Goal: Information Seeking & Learning: Learn about a topic

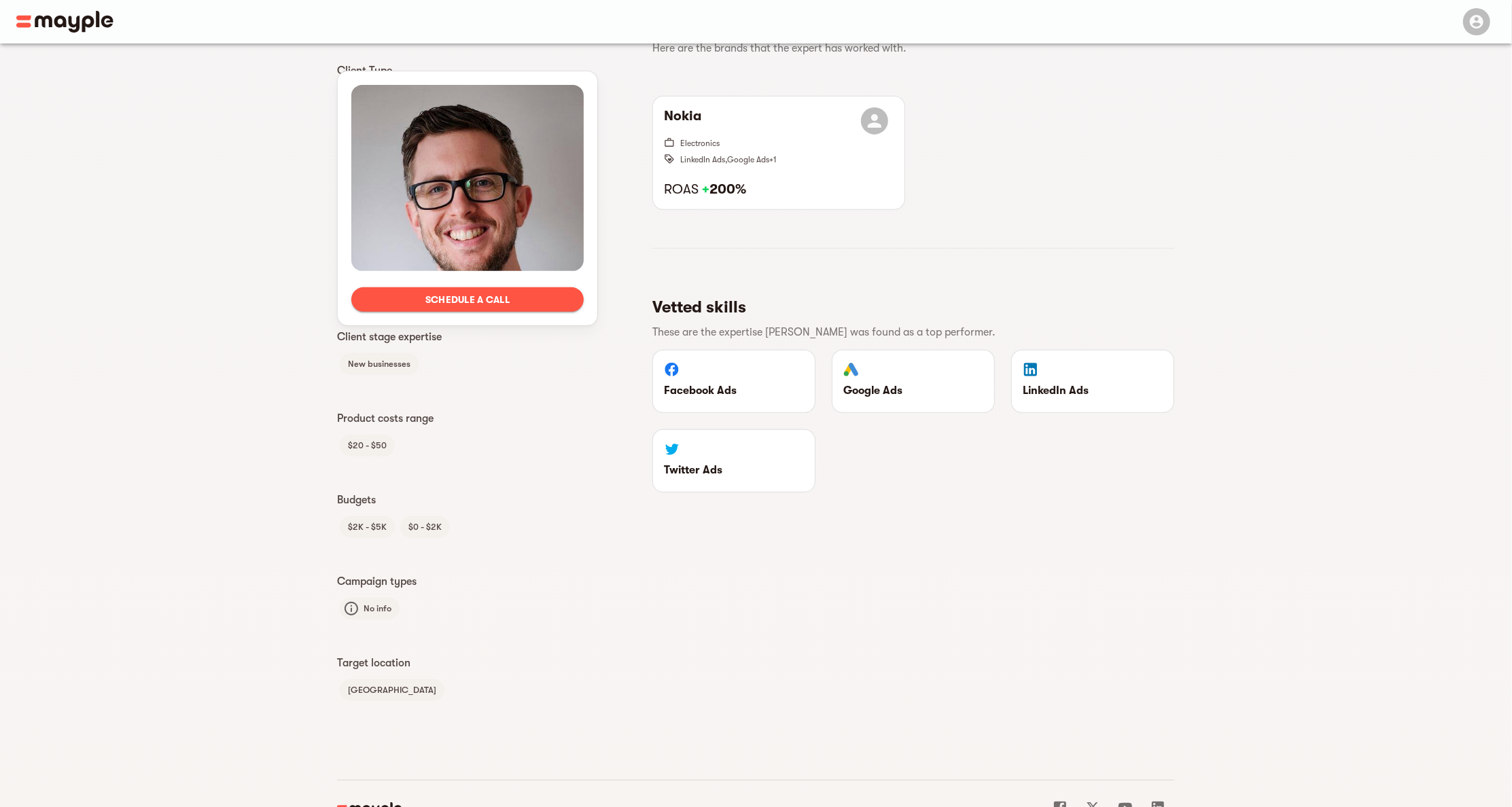
scroll to position [345, 0]
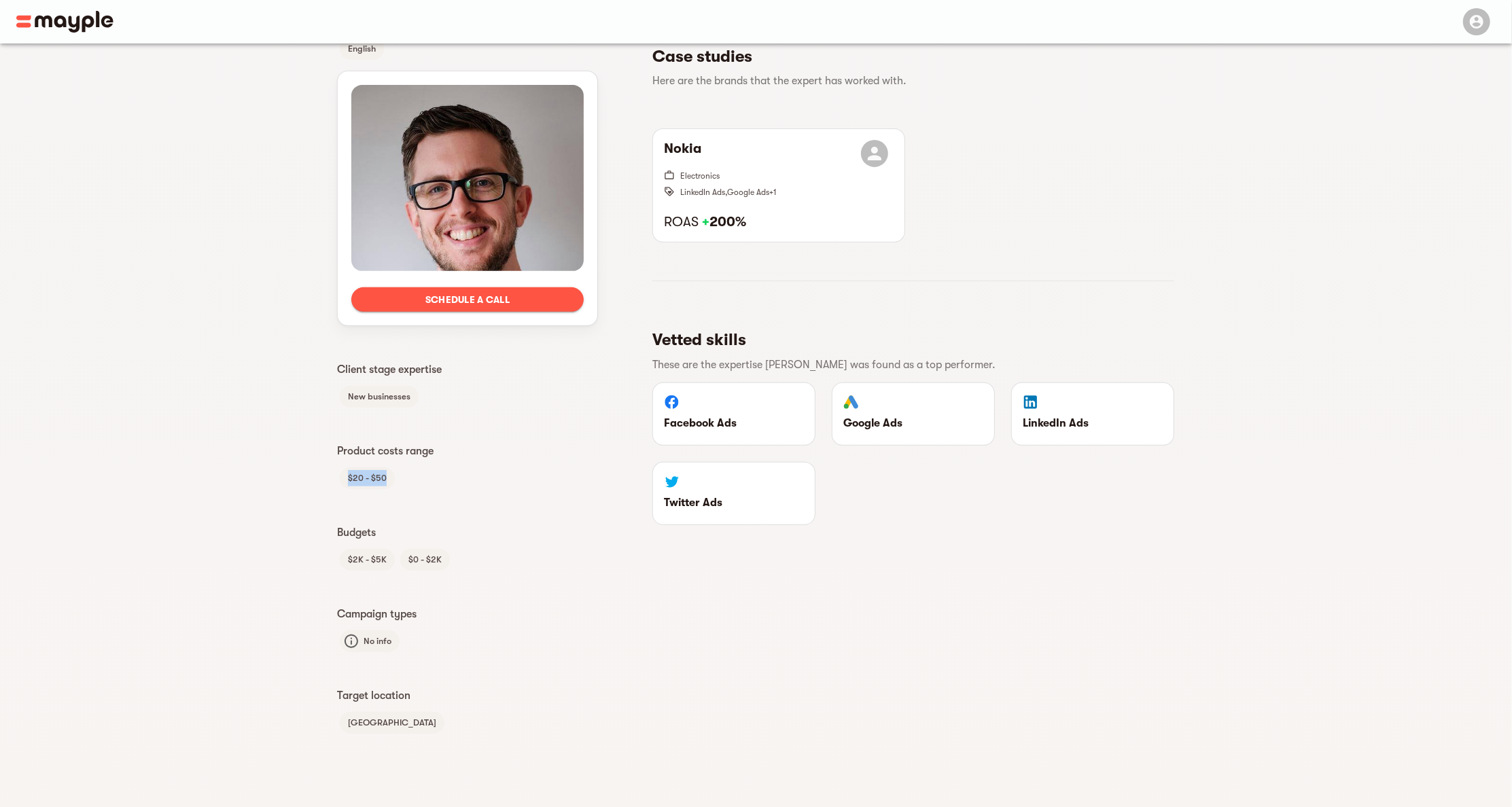
drag, startPoint x: 405, startPoint y: 487, endPoint x: 312, endPoint y: 476, distance: 93.6
click at [312, 477] on div "Schedule a call Languages English Client Type B2B Industries Finance Crypto Ele…" at bounding box center [756, 250] width 1511 height 1104
click at [311, 475] on div "Schedule a call Languages English Client Type B2B Industries Finance Crypto Ele…" at bounding box center [756, 250] width 1511 height 1104
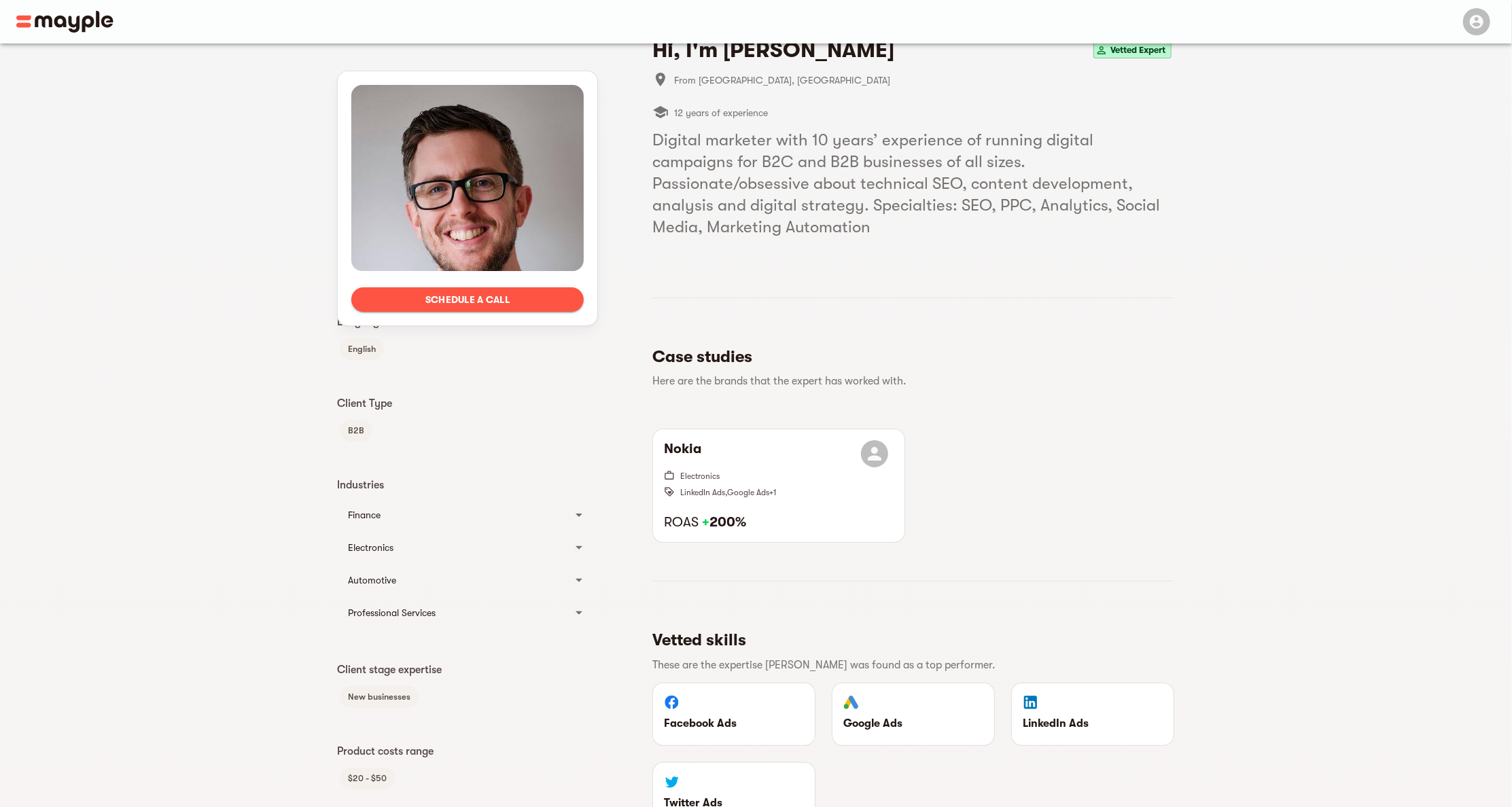
scroll to position [0, 0]
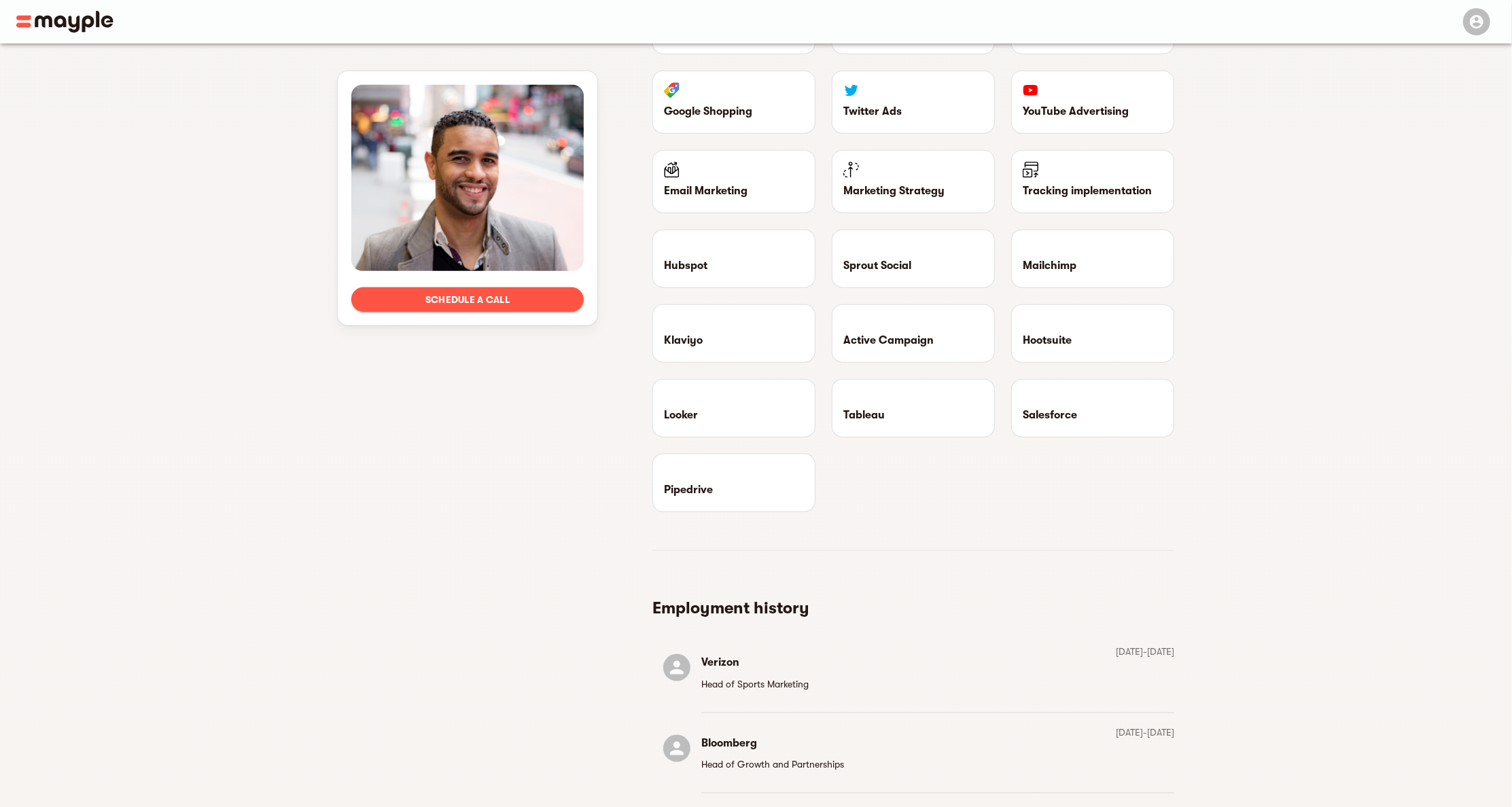
scroll to position [1491, 0]
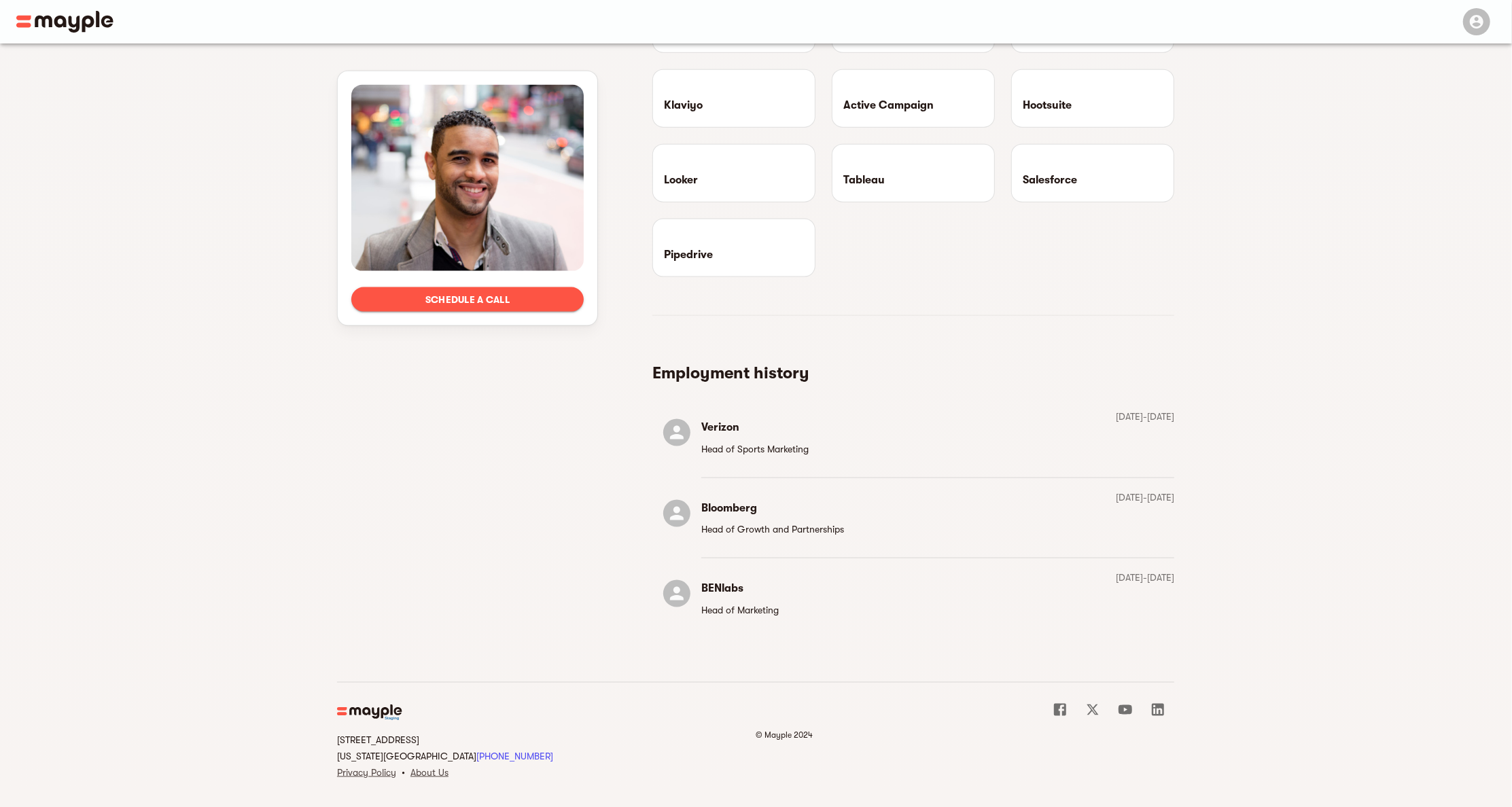
click at [746, 505] on h6 "Bloomberg" at bounding box center [773, 508] width 143 height 19
drag, startPoint x: 716, startPoint y: 514, endPoint x: 849, endPoint y: 536, distance: 134.8
click at [849, 536] on li "Bloomberg Head of Growth and Partnerships" at bounding box center [753, 518] width 203 height 58
drag, startPoint x: 720, startPoint y: 415, endPoint x: 816, endPoint y: 455, distance: 104.0
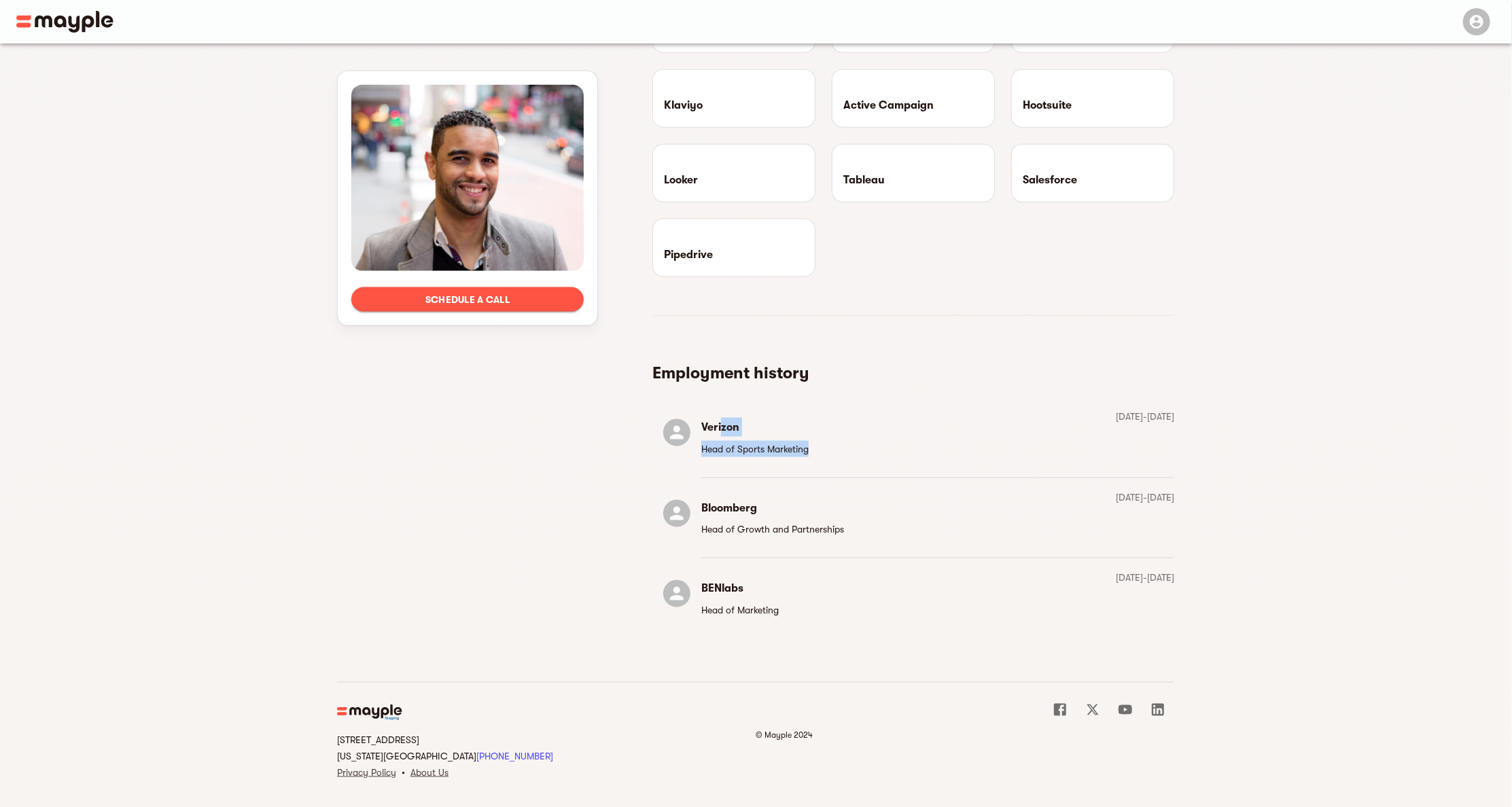
click at [809, 452] on li "Verizon Head of Sports Marketing" at bounding box center [736, 437] width 167 height 58
click at [821, 458] on div "Verizon Head of Sports Marketing August 2014 - February 2018" at bounding box center [913, 437] width 521 height 58
click at [709, 408] on li "Verizon Head of Sports Marketing" at bounding box center [736, 437] width 167 height 58
click at [739, 441] on p "Head of Sports Marketing" at bounding box center [755, 448] width 108 height 16
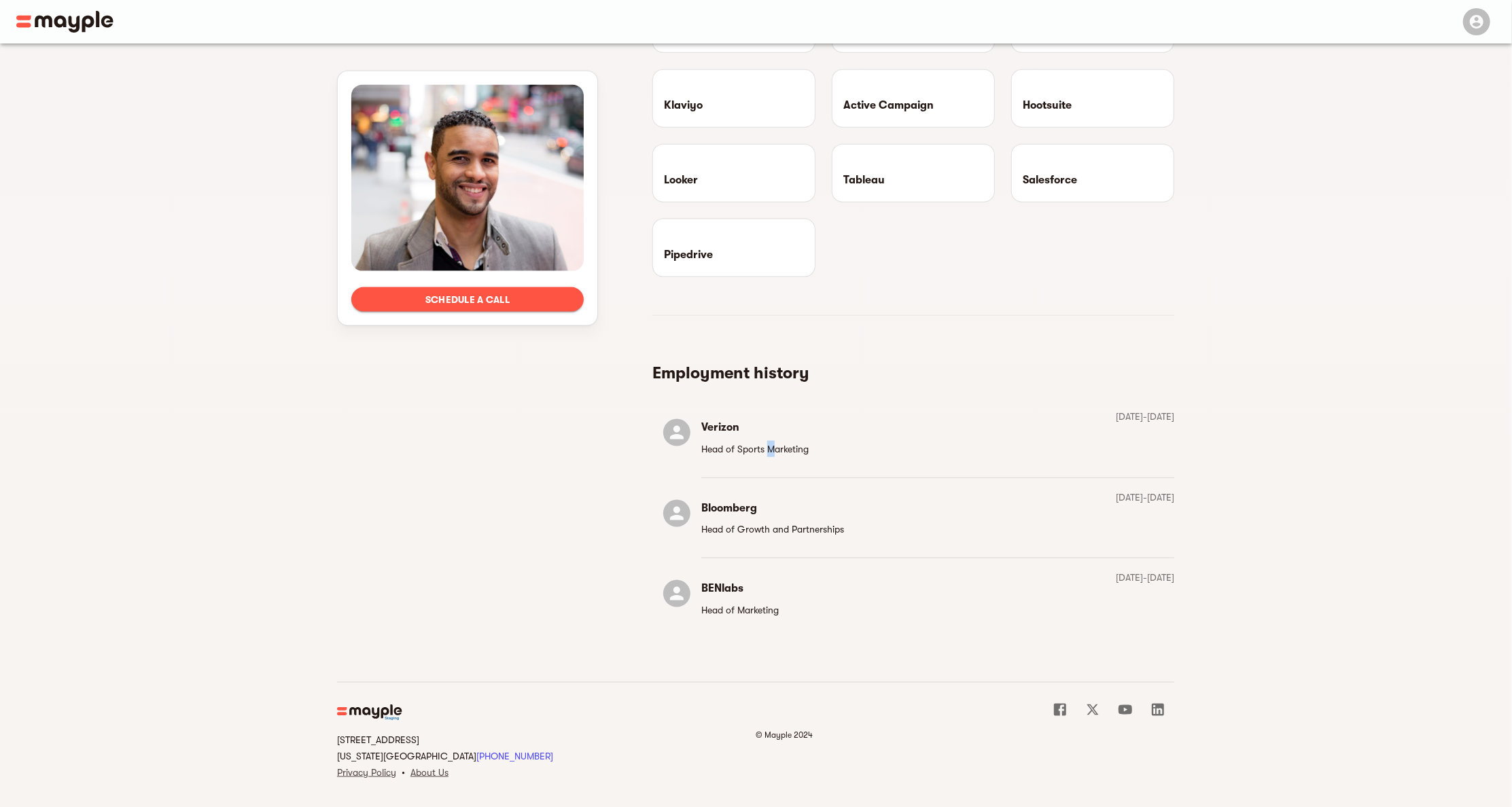
click at [771, 443] on p "Head of Sports Marketing" at bounding box center [755, 448] width 108 height 16
drag, startPoint x: 828, startPoint y: 467, endPoint x: 715, endPoint y: 439, distance: 116.4
click at [723, 443] on ul "Verizon Head of Sports Marketing August 2014 - February 2018 Bloomberg Head of …" at bounding box center [913, 518] width 521 height 230
click at [870, 382] on div "Employment history" at bounding box center [907, 376] width 511 height 28
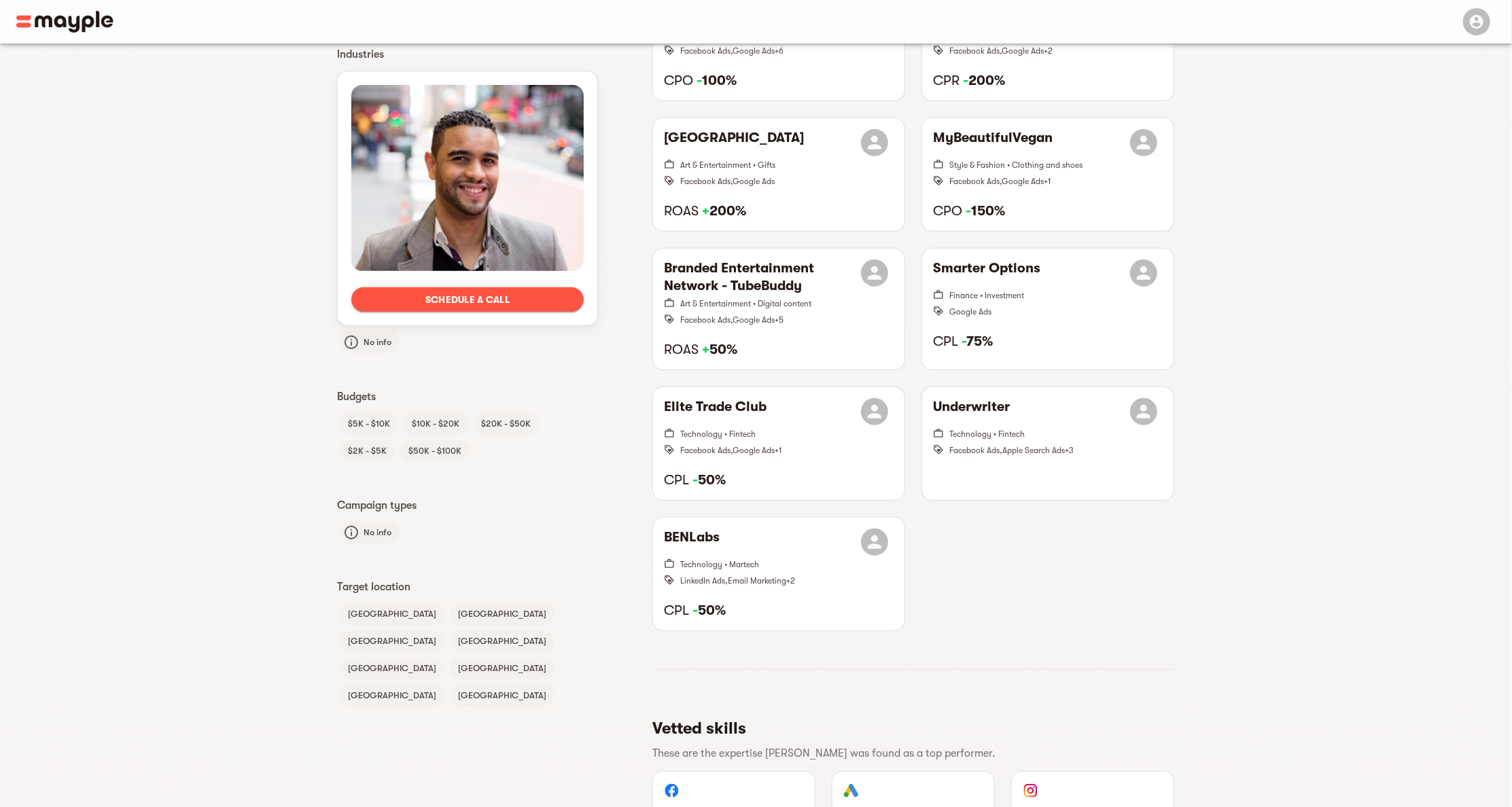
scroll to position [0, 0]
